Goal: Information Seeking & Learning: Find specific fact

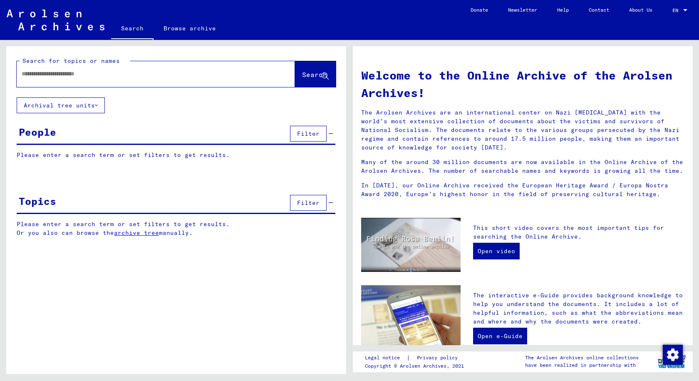
type input "**********"
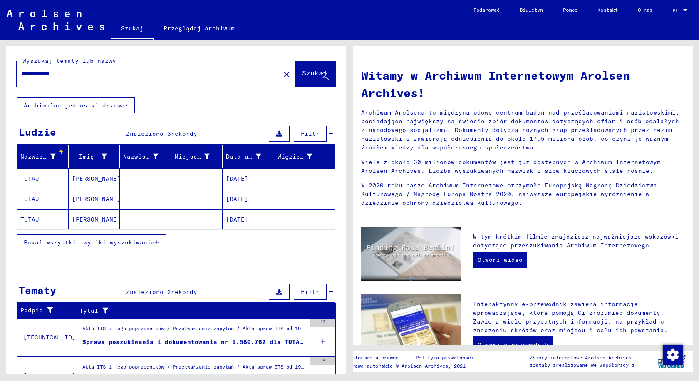
click at [152, 181] on mat-cell at bounding box center [146, 178] width 52 height 20
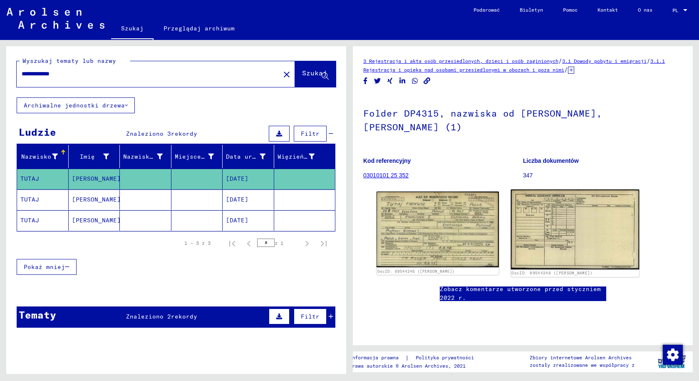
scroll to position [42, 0]
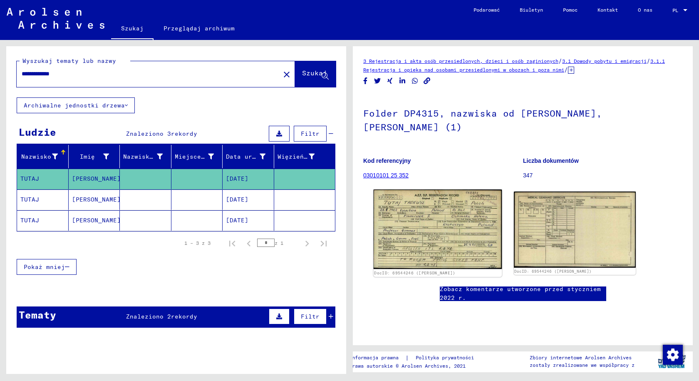
click at [405, 191] on img at bounding box center [437, 228] width 128 height 79
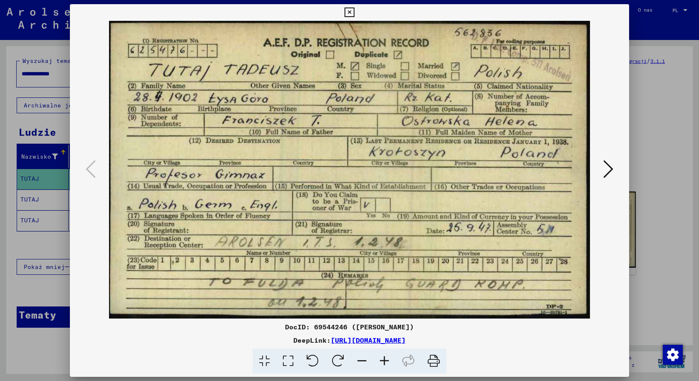
click at [433, 208] on img at bounding box center [349, 169] width 502 height 297
click at [426, 205] on img at bounding box center [349, 169] width 502 height 297
click at [615, 171] on button at bounding box center [608, 170] width 15 height 24
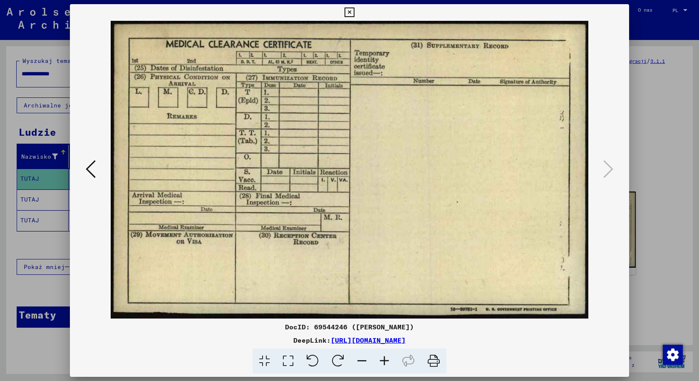
click at [349, 9] on icon at bounding box center [349, 12] width 10 height 10
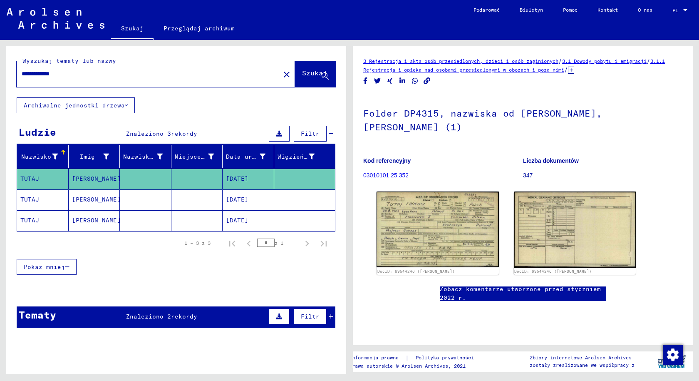
click at [69, 200] on mat-cell "[PERSON_NAME]" at bounding box center [95, 199] width 52 height 20
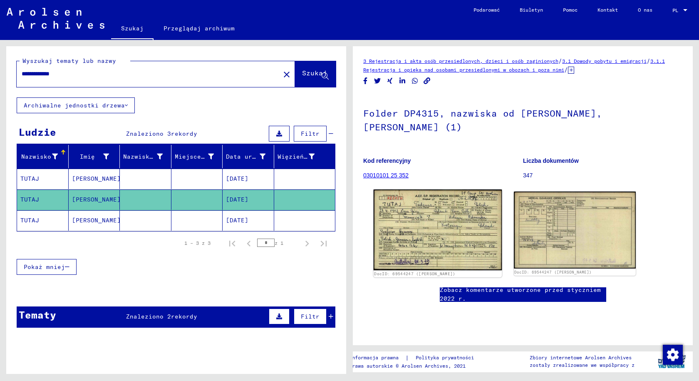
click at [449, 229] on img at bounding box center [437, 229] width 128 height 81
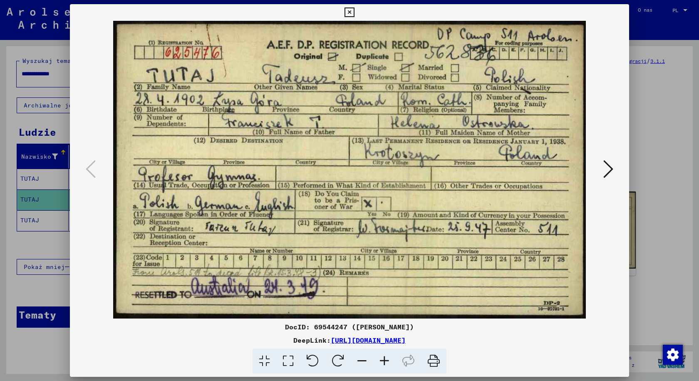
click at [609, 173] on icon at bounding box center [608, 169] width 10 height 20
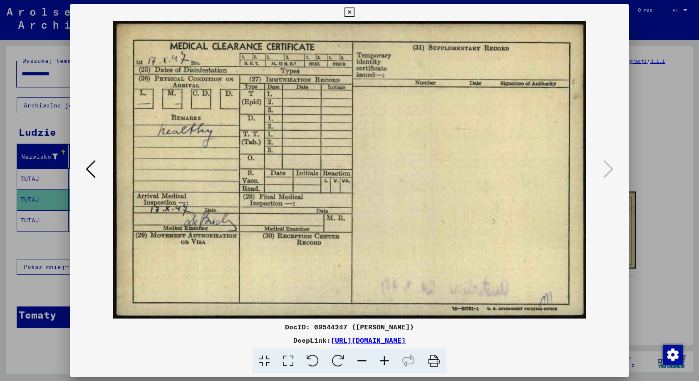
click at [348, 10] on icon at bounding box center [349, 12] width 10 height 10
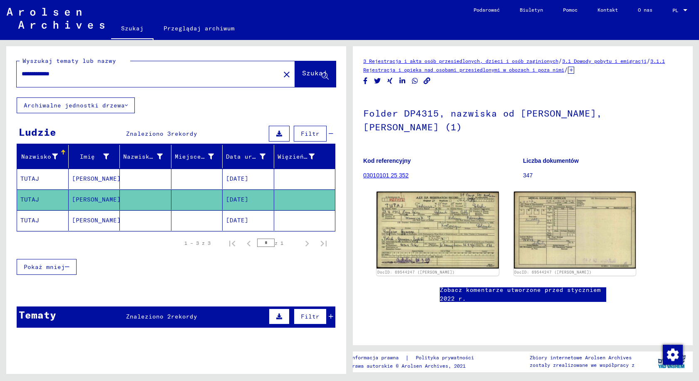
click at [131, 217] on mat-cell at bounding box center [146, 220] width 52 height 20
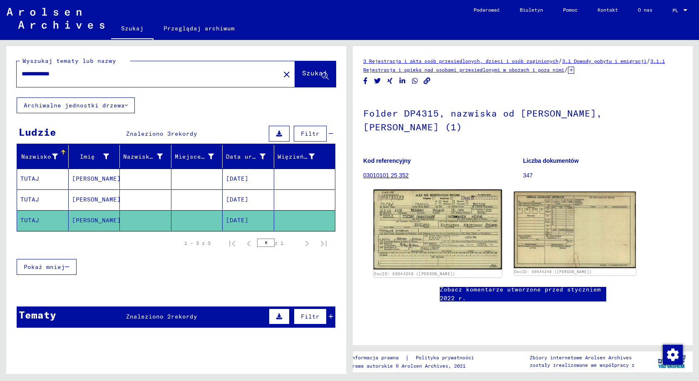
click at [458, 217] on img at bounding box center [437, 229] width 128 height 80
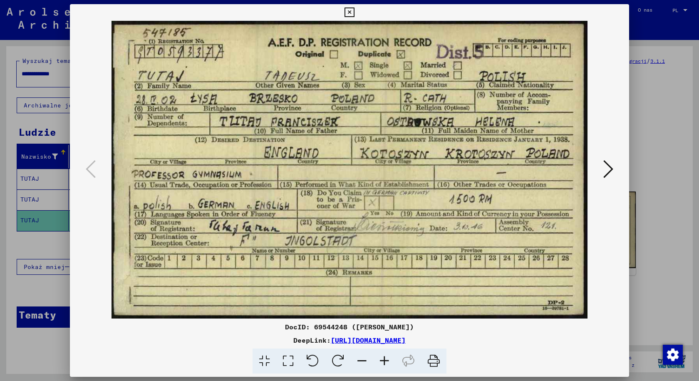
click at [604, 166] on icon at bounding box center [608, 169] width 10 height 20
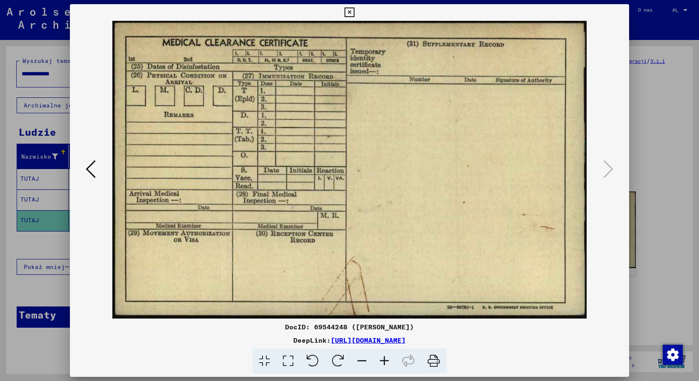
click at [355, 10] on button at bounding box center [349, 12] width 15 height 17
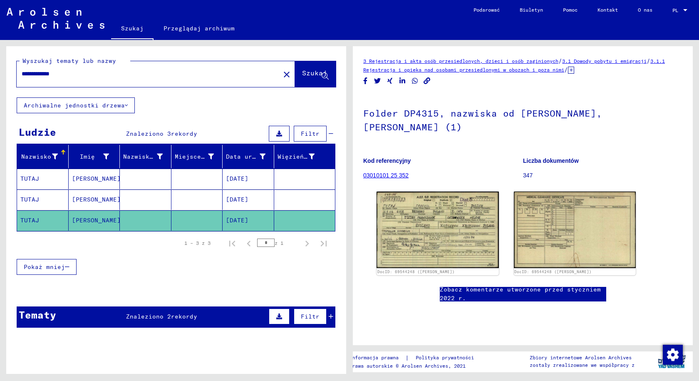
click at [129, 315] on font "Znaleziono 2" at bounding box center [148, 315] width 45 height 7
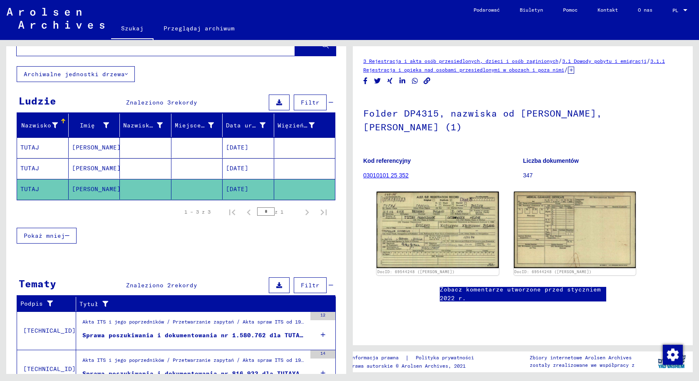
scroll to position [70, 0]
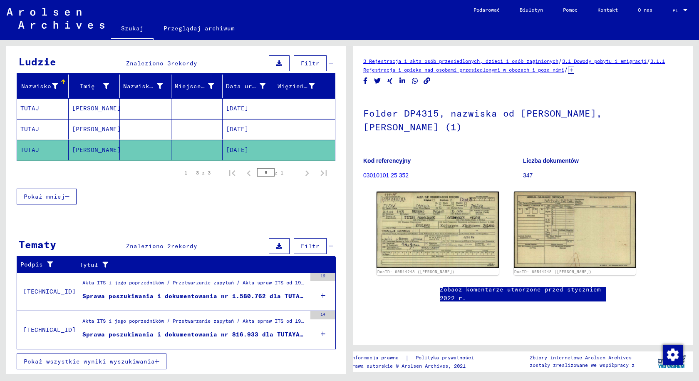
click at [133, 281] on font "Akta ITS i jego poprzedników / Przetwarzanie zapytań / Akta spraw ITS od 1947 r…" at bounding box center [462, 282] width 760 height 6
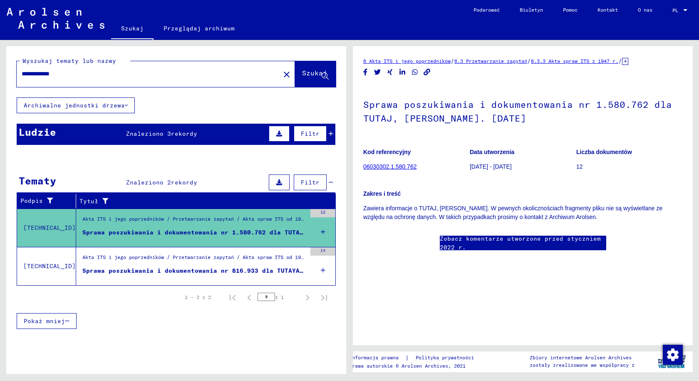
click at [391, 163] on font "06030302.1.580.762" at bounding box center [389, 166] width 53 height 7
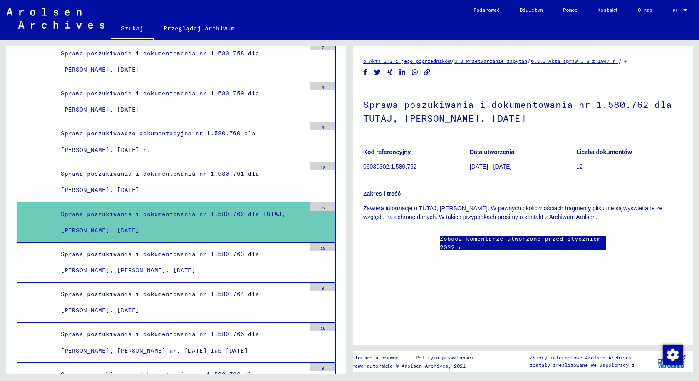
drag, startPoint x: 364, startPoint y: 105, endPoint x: 531, endPoint y: 116, distance: 167.1
click at [531, 116] on font "Sprawa poszukiwania i dokumentowania nr 1.580.762 dla TUTAJ, [PERSON_NAME]. [DA…" at bounding box center [517, 111] width 309 height 25
click at [203, 215] on div "Sprawa poszukiwania i dokumentowania nr 1.580.762 dla TUTAJ, [PERSON_NAME]. [DA…" at bounding box center [180, 222] width 252 height 32
click at [384, 168] on font "06030302.1.580.762" at bounding box center [389, 166] width 53 height 7
click at [391, 161] on figure "Kod referencyjny 06030302.1.580.762" at bounding box center [416, 160] width 106 height 37
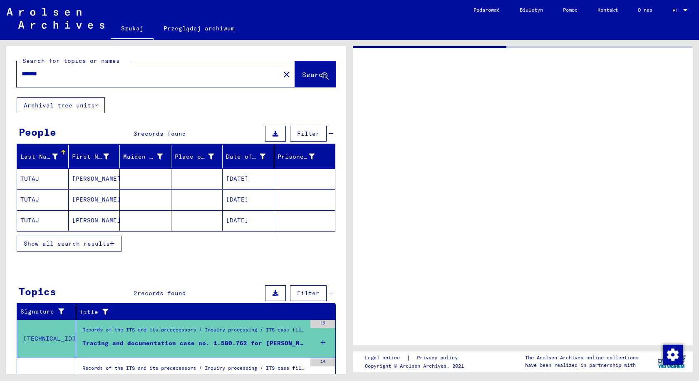
type input "**********"
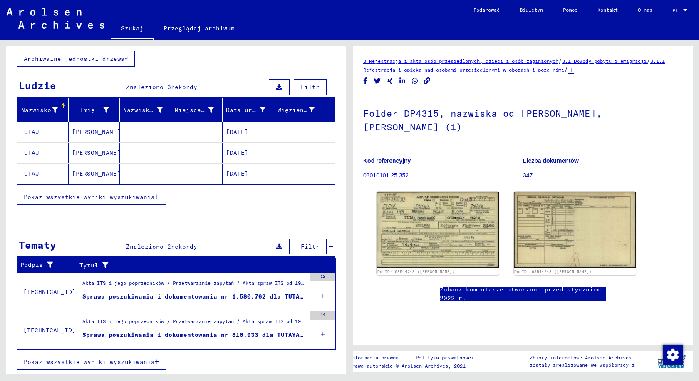
scroll to position [47, 0]
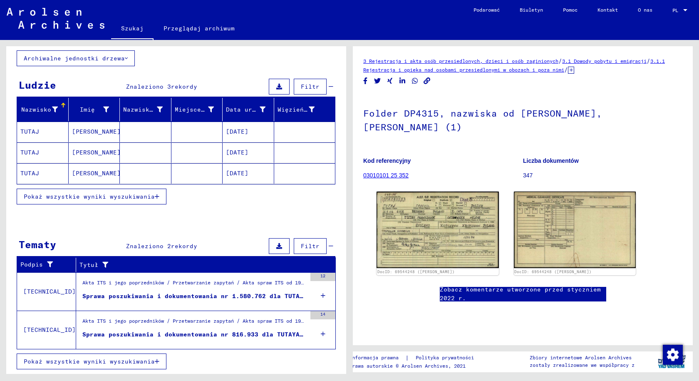
click at [146, 284] on font "Akta ITS i jego poprzedników / Przetwarzanie zapytań / Akta spraw ITS od 1947 r…" at bounding box center [462, 282] width 760 height 6
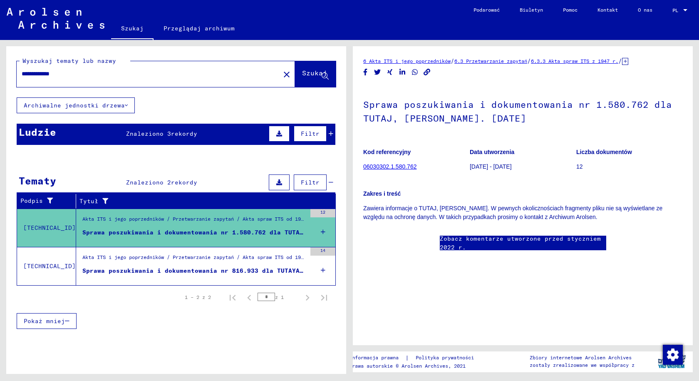
click at [207, 255] on font "Akta ITS i jego poprzedników / Przetwarzanie zapytań / Akta spraw ITS od 1947 r…" at bounding box center [450, 257] width 737 height 6
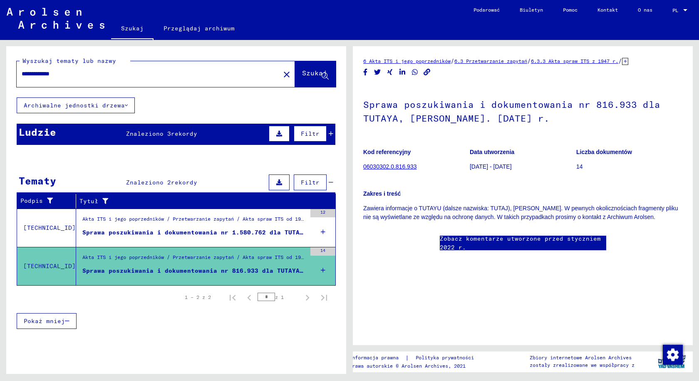
click at [405, 166] on font "06030302.0.816.933" at bounding box center [389, 166] width 53 height 7
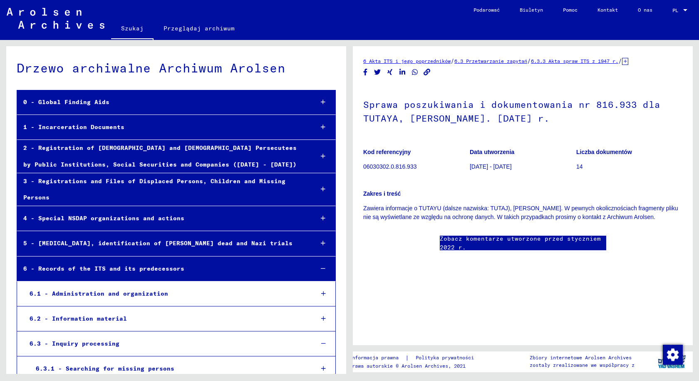
scroll to position [22237, 0]
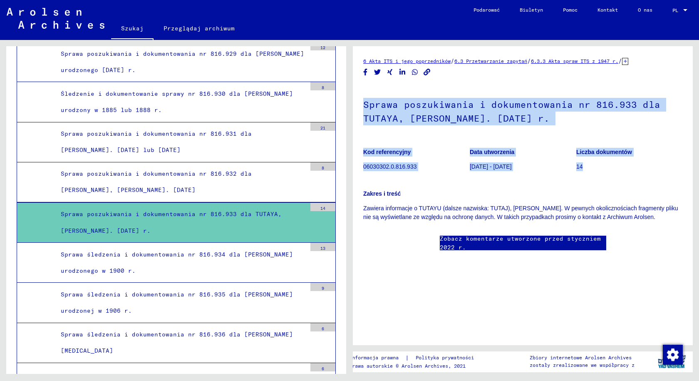
drag, startPoint x: 358, startPoint y: 106, endPoint x: 597, endPoint y: 159, distance: 244.6
click at [597, 159] on yv-its-full-details "6 Akta ITS i jego poprzedników / 6.3 Przetwarzanie zapytań / 6.3.3 Akta spraw I…" at bounding box center [523, 162] width 340 height 210
copy div "Sprawa poszukiwania i dokumentowania nr 816.933 dla TUTAYA, [PERSON_NAME]. [DAT…"
click at [410, 118] on font "Sprawa poszukiwania i dokumentowania nr 816.933 dla TUTAYA, [PERSON_NAME]. [DAT…" at bounding box center [511, 111] width 297 height 25
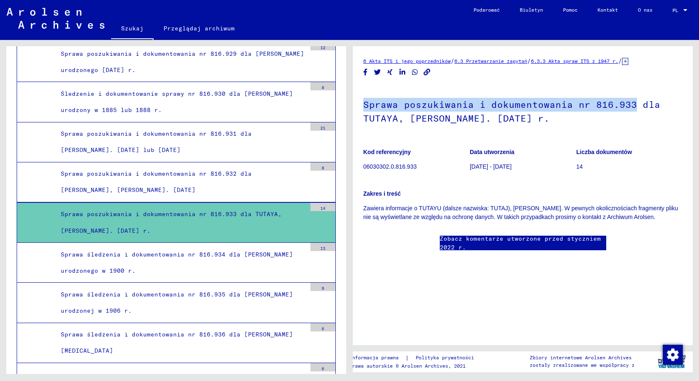
drag, startPoint x: 362, startPoint y: 106, endPoint x: 630, endPoint y: 106, distance: 267.8
click at [630, 106] on yv-its-full-details "6 Akta ITS i jego poprzedników / 6.3 Przetwarzanie zapytań / 6.3.3 Akta spraw I…" at bounding box center [523, 162] width 340 height 210
copy font "Sprawa poszukiwania i dokumentowania nr 816.933"
